Goal: Information Seeking & Learning: Learn about a topic

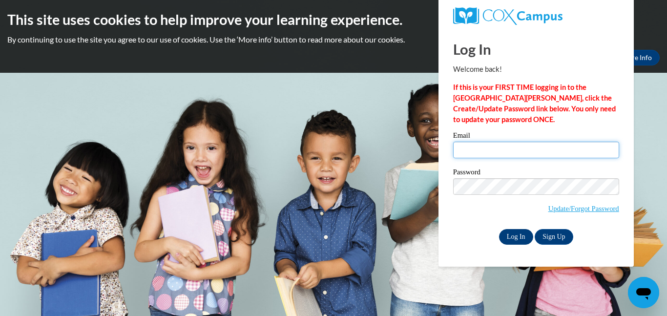
type input "[EMAIL_ADDRESS][DOMAIN_NAME]"
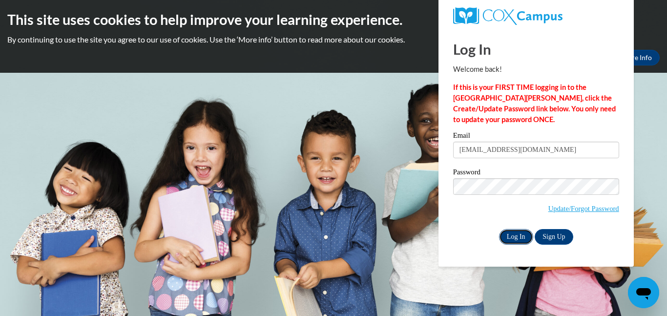
click at [514, 236] on input "Log In" at bounding box center [516, 237] width 34 height 16
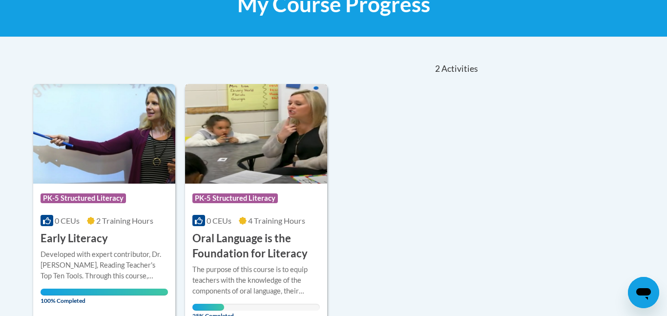
click at [279, 202] on div "Course Category: PK-5 Structured Literacy" at bounding box center [255, 200] width 127 height 22
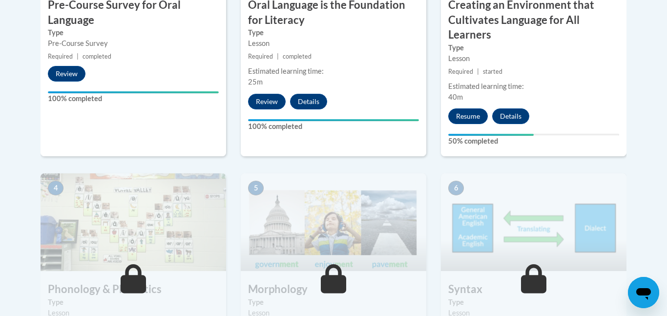
scroll to position [460, 0]
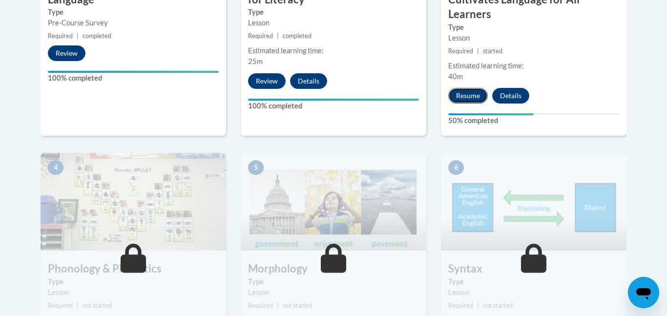
click at [455, 98] on button "Resume" at bounding box center [468, 96] width 40 height 16
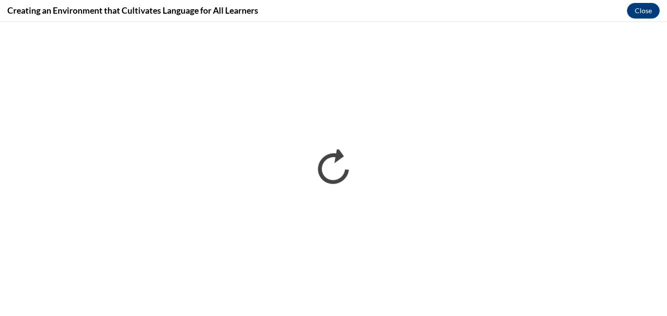
scroll to position [0, 0]
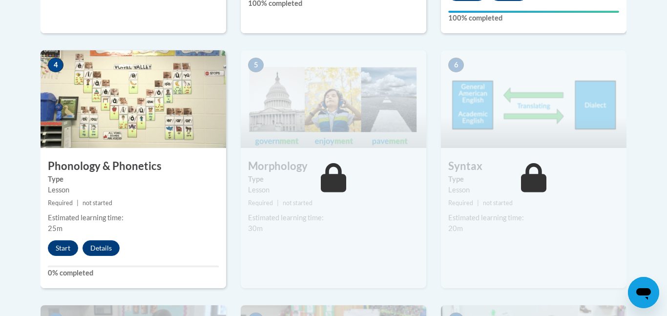
scroll to position [568, 0]
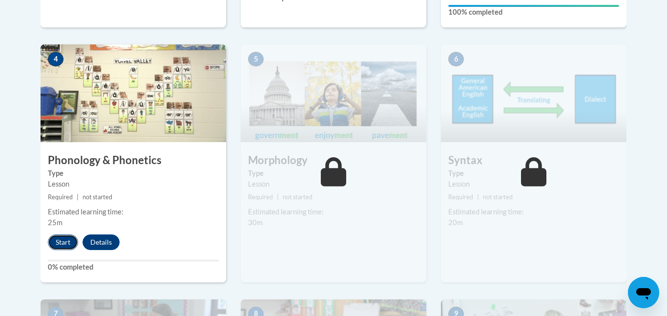
click at [63, 240] on button "Start" at bounding box center [63, 242] width 30 height 16
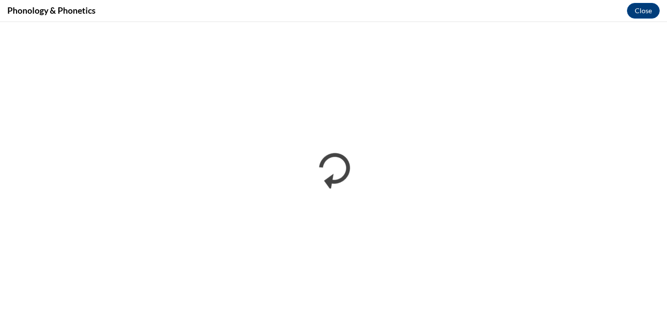
scroll to position [0, 0]
click at [637, 11] on button "Close" at bounding box center [643, 11] width 33 height 16
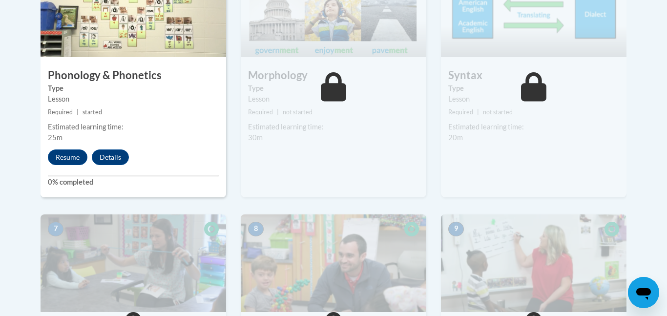
scroll to position [652, 0]
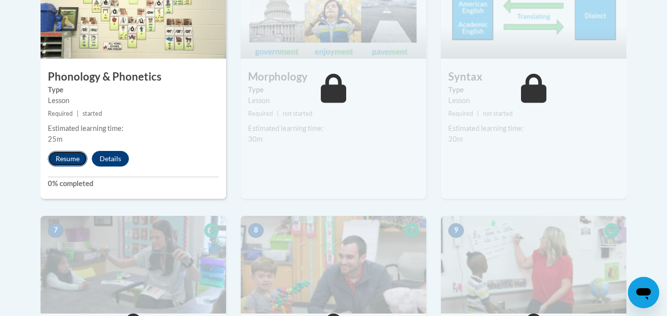
click at [75, 155] on button "Resume" at bounding box center [68, 159] width 40 height 16
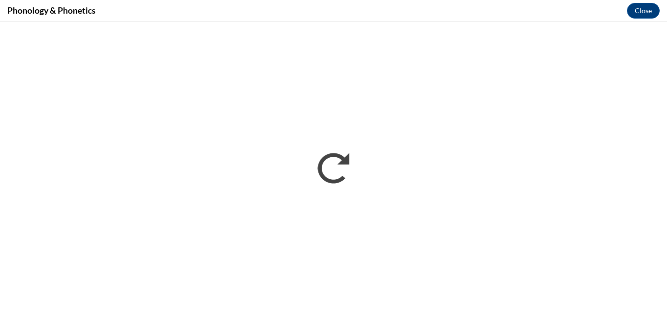
scroll to position [0, 0]
click at [636, 10] on button "Close" at bounding box center [643, 11] width 33 height 16
